Goal: Information Seeking & Learning: Learn about a topic

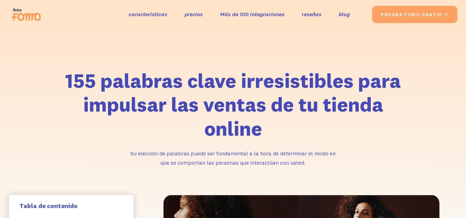
click at [400, 170] on div "155 palabras clave irresistibles para impulsar las ventas de tu tienda online S…" at bounding box center [233, 129] width 462 height 132
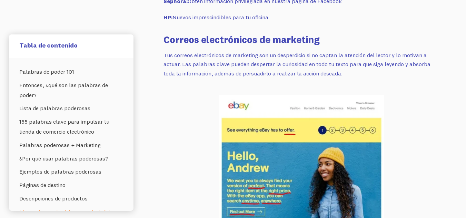
scroll to position [3381, 0]
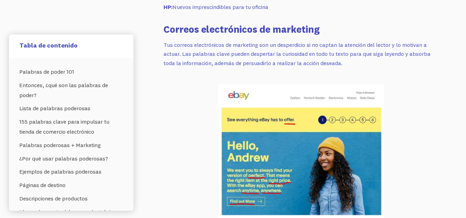
drag, startPoint x: 464, startPoint y: 124, endPoint x: 471, endPoint y: 79, distance: 45.9
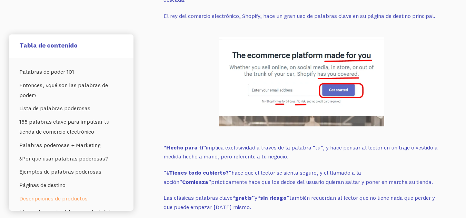
scroll to position [0, 0]
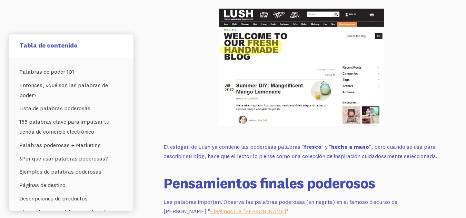
scroll to position [5739, 0]
